Goal: Browse casually

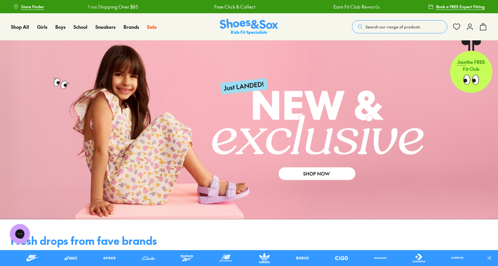
click at [333, 172] on link at bounding box center [249, 129] width 498 height 179
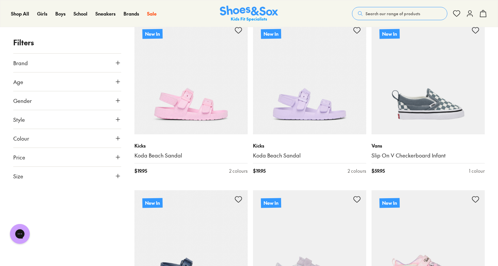
scroll to position [1471, 0]
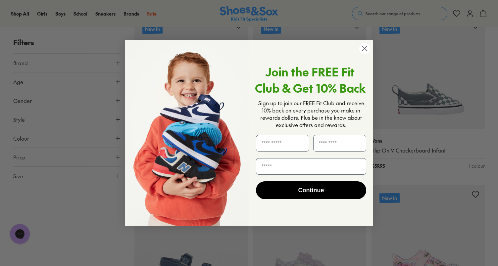
click at [364, 55] on div "Join the FREE Fit Club & Get 10% Back Sign up to join our FREE Fit Club and rec…" at bounding box center [308, 133] width 119 height 173
click at [363, 48] on circle "Close dialog" at bounding box center [364, 48] width 11 height 11
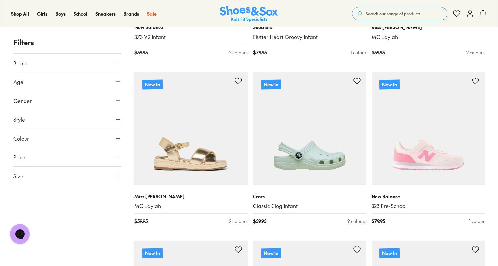
scroll to position [3278, 0]
